Goal: Task Accomplishment & Management: Use online tool/utility

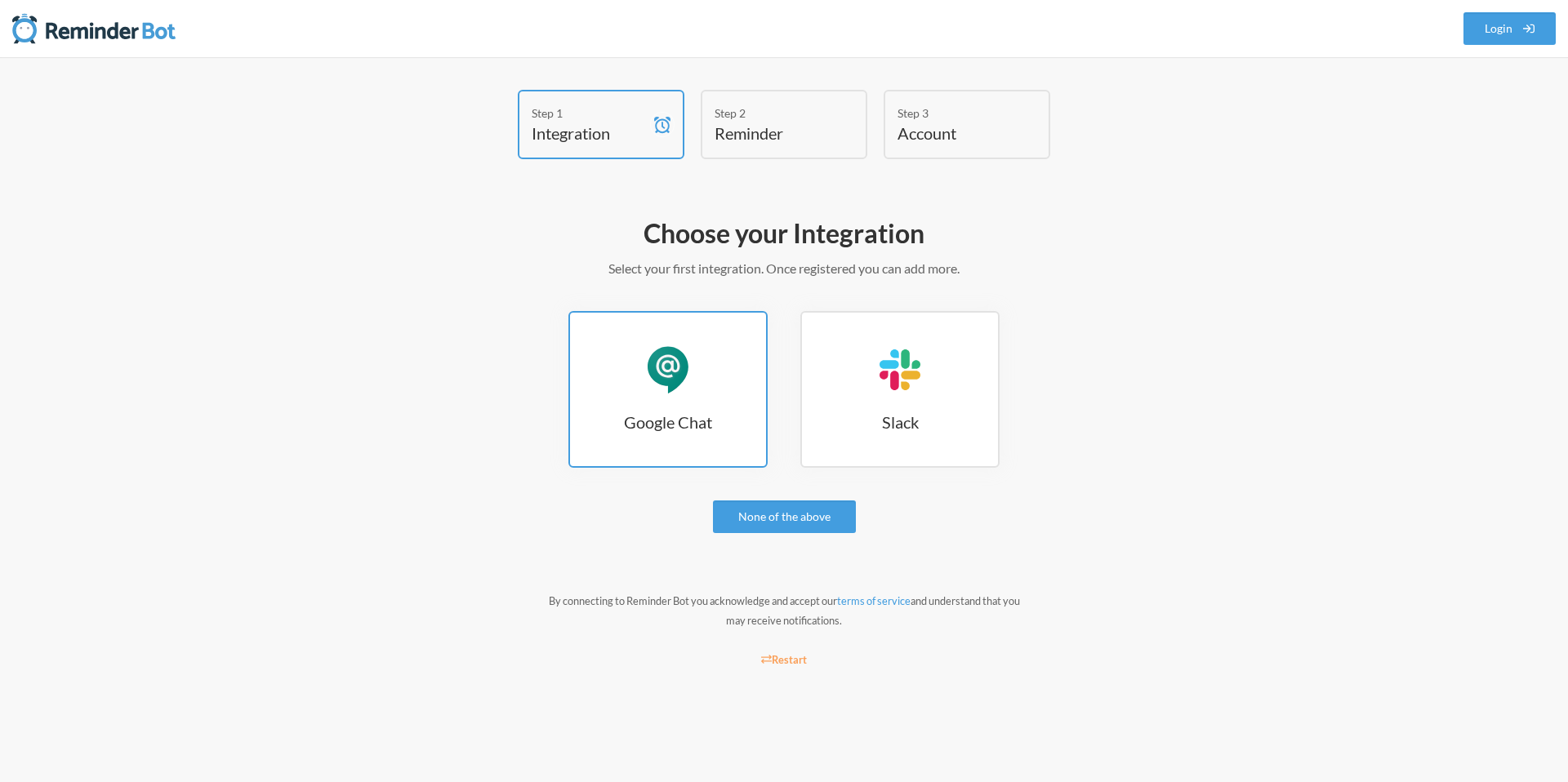
click at [710, 361] on link "Google Chat Google Chat" at bounding box center [667, 389] width 199 height 157
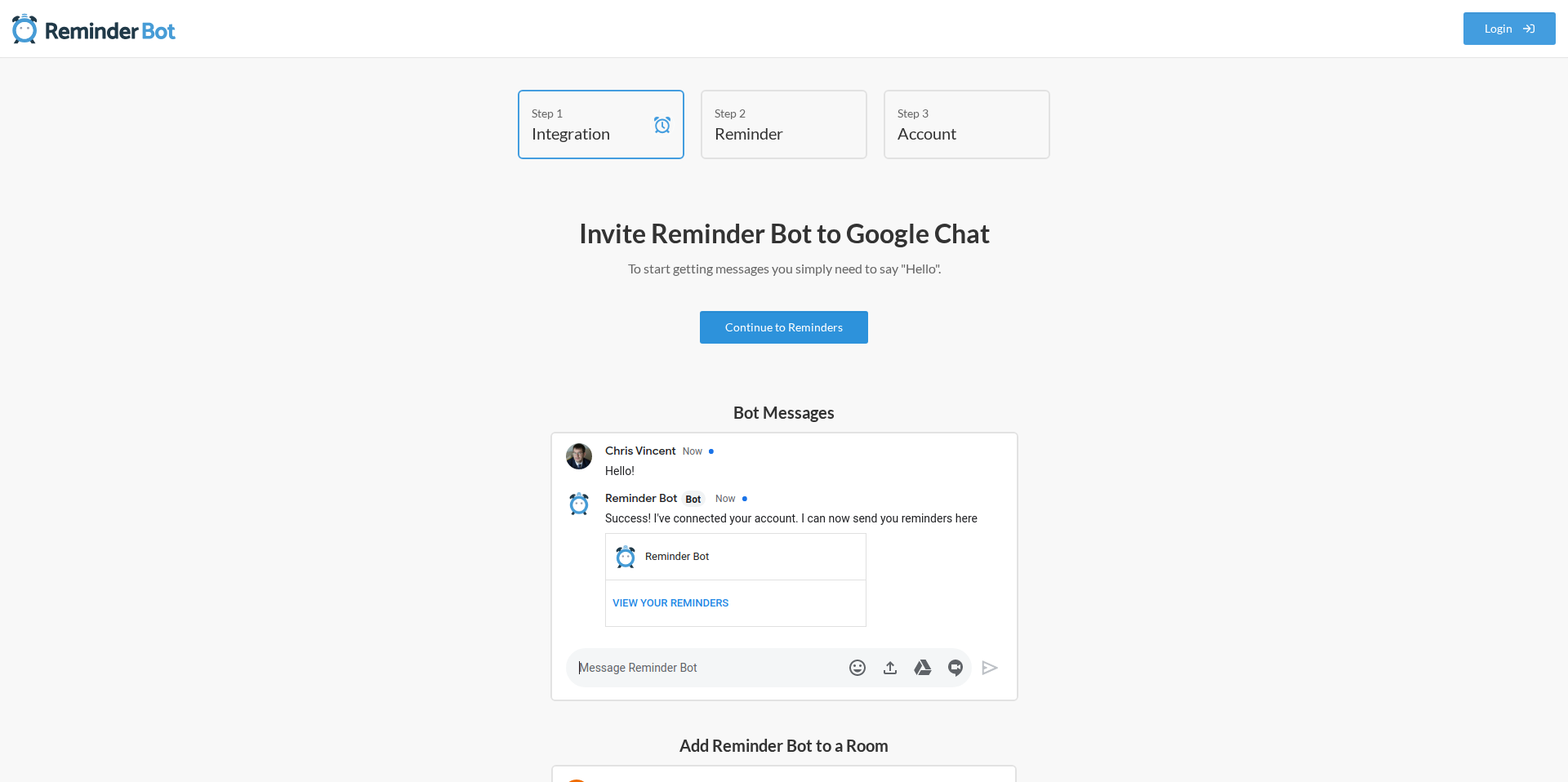
click at [763, 334] on link "Continue to Reminders" at bounding box center [784, 327] width 169 height 32
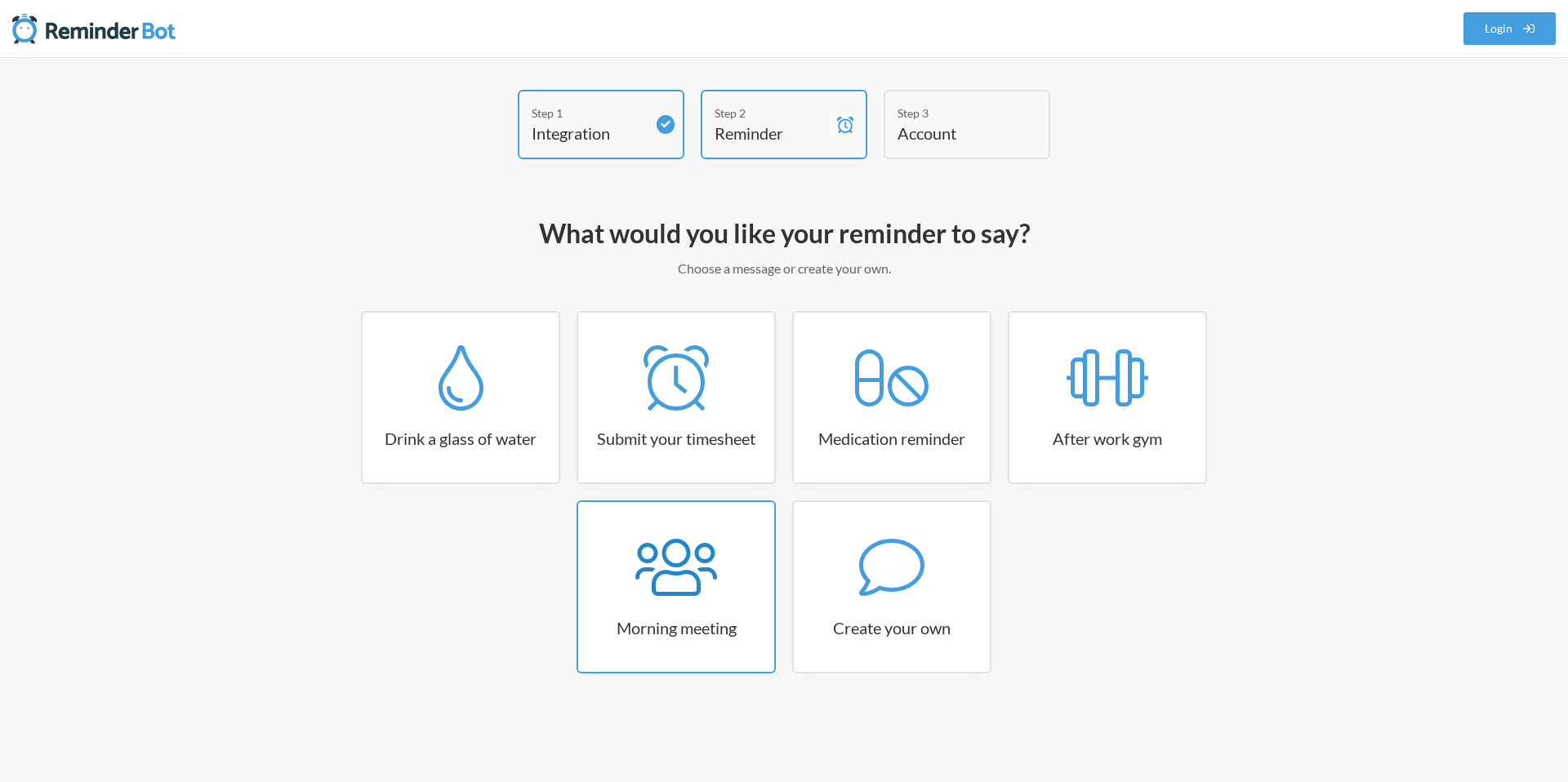
click at [660, 570] on icon at bounding box center [677, 567] width 82 height 66
select select "08:30:00"
select select "true"
select select "09:45:00"
